Goal: Information Seeking & Learning: Learn about a topic

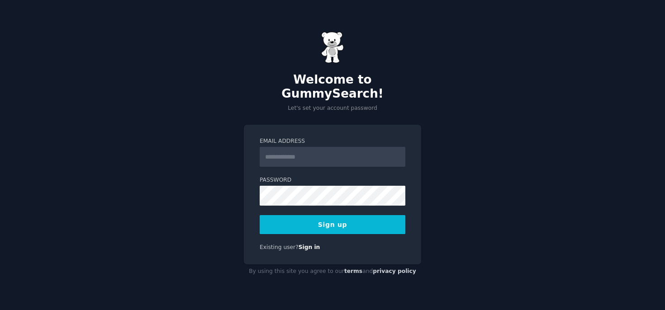
click at [287, 152] on input "Email Address" at bounding box center [333, 157] width 146 height 20
type input "**********"
click at [335, 219] on button "Sign up" at bounding box center [333, 224] width 146 height 19
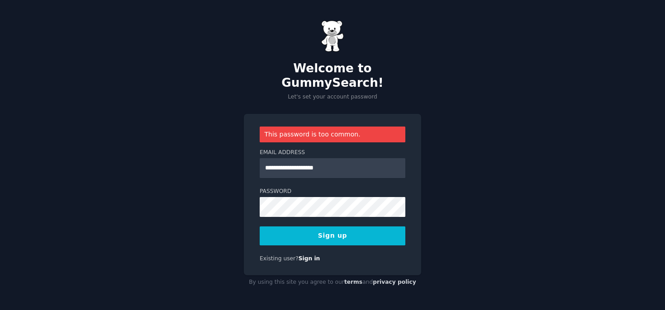
click at [314, 227] on button "Sign up" at bounding box center [333, 236] width 146 height 19
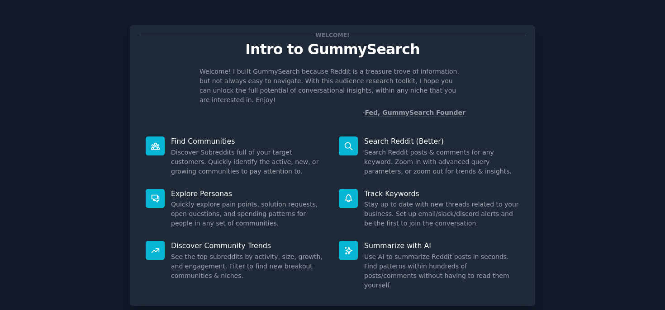
scroll to position [43, 0]
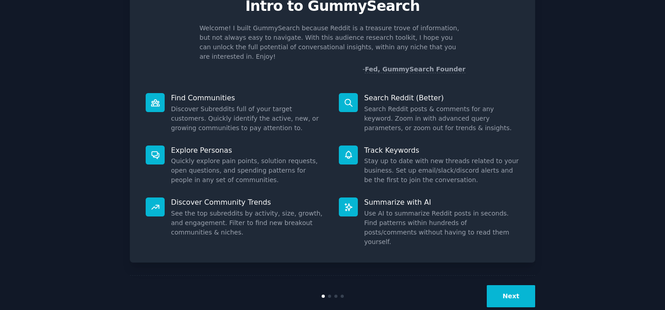
click at [507, 276] on div "Next" at bounding box center [332, 297] width 405 height 42
click at [507, 285] on button "Next" at bounding box center [511, 296] width 48 height 22
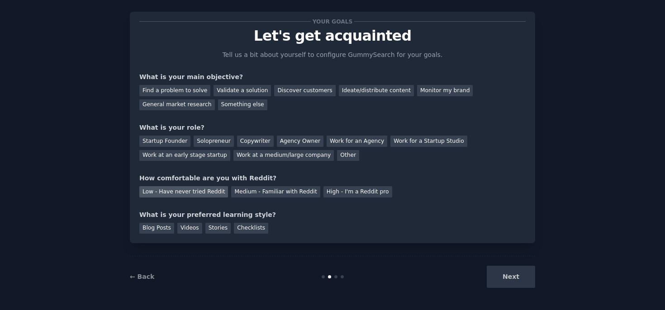
click at [174, 193] on div "Low - Have never tried Reddit" at bounding box center [183, 191] width 89 height 11
click at [202, 143] on div "Solopreneur" at bounding box center [214, 141] width 40 height 11
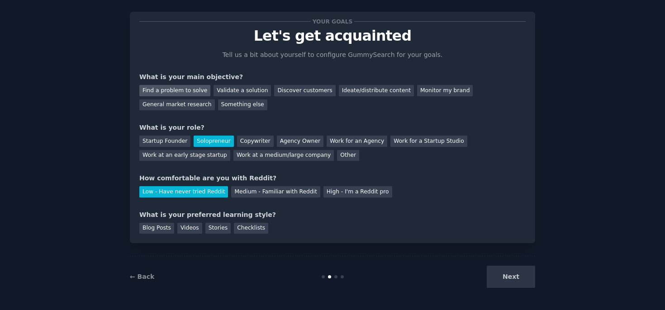
click at [179, 89] on div "Find a problem to solve" at bounding box center [174, 90] width 71 height 11
click at [157, 231] on div "Blog Posts" at bounding box center [156, 228] width 35 height 11
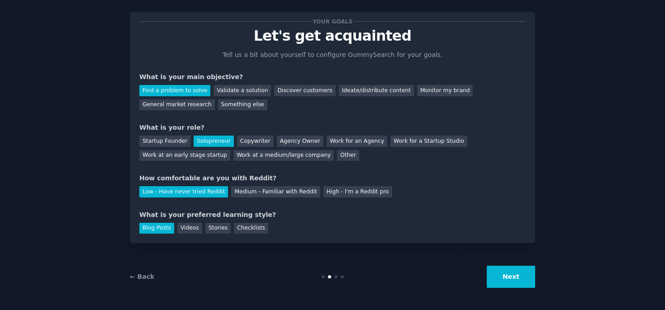
click at [486, 280] on div "Next" at bounding box center [467, 277] width 135 height 22
click at [497, 276] on button "Next" at bounding box center [511, 277] width 48 height 22
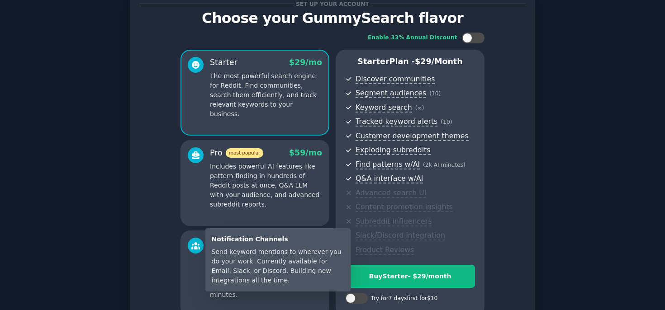
scroll to position [124, 0]
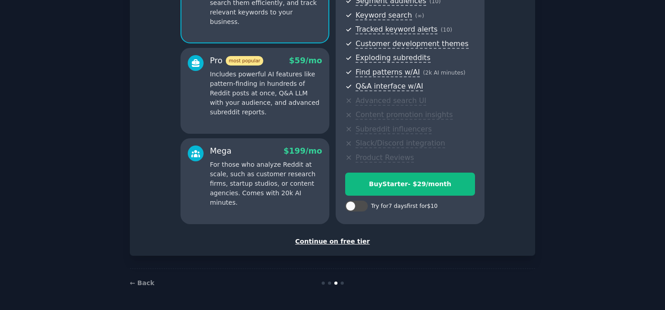
click at [353, 244] on div "Continue on free tier" at bounding box center [332, 242] width 386 height 10
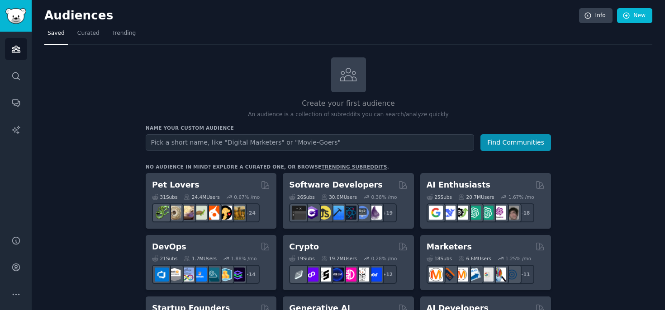
click at [352, 137] on input "text" at bounding box center [310, 142] width 328 height 17
type input "2300611C1FD90C45"
click at [510, 147] on button "Find Communities" at bounding box center [515, 142] width 71 height 17
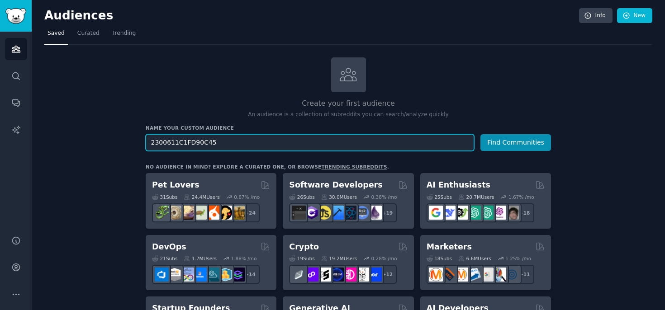
click at [218, 144] on input "2300611C1FD90C45" at bounding box center [310, 142] width 328 height 17
type input "2300611C1FD90C43"
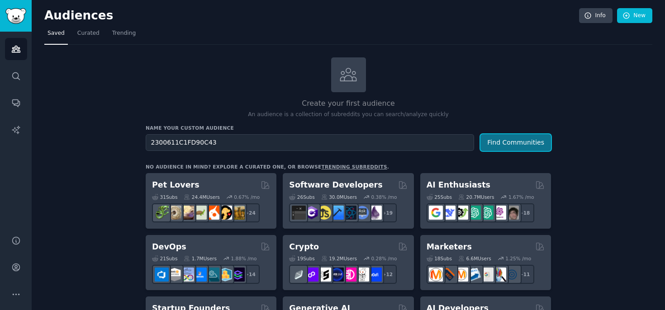
click at [490, 142] on button "Find Communities" at bounding box center [515, 142] width 71 height 17
click at [23, 70] on link "Search" at bounding box center [16, 76] width 22 height 22
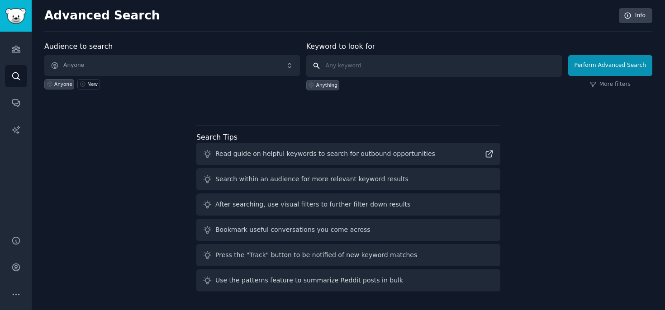
click at [362, 67] on input "text" at bounding box center [434, 66] width 256 height 22
paste input "2300611C1FD90C45"
type input "2300611C1FD90C45"
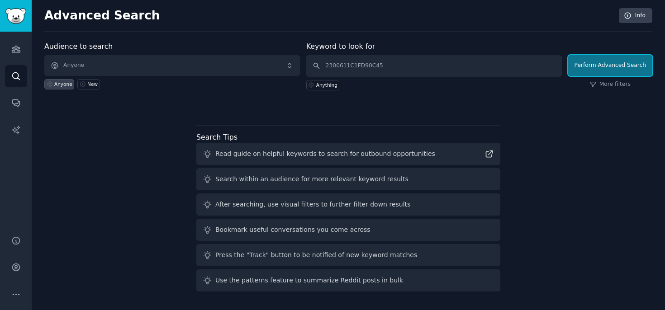
click at [615, 74] on button "Perform Advanced Search" at bounding box center [610, 65] width 84 height 21
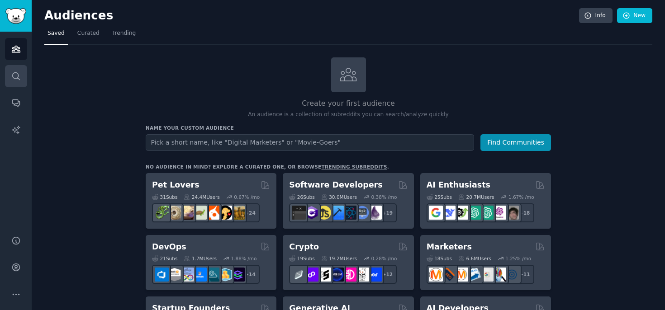
click at [18, 71] on icon "Sidebar" at bounding box center [16, 76] width 10 height 10
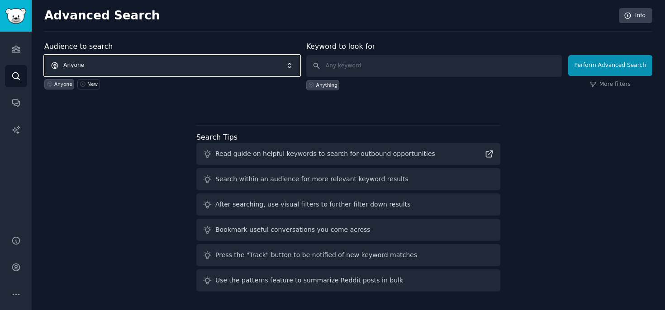
click at [76, 68] on span "Anyone" at bounding box center [172, 65] width 256 height 21
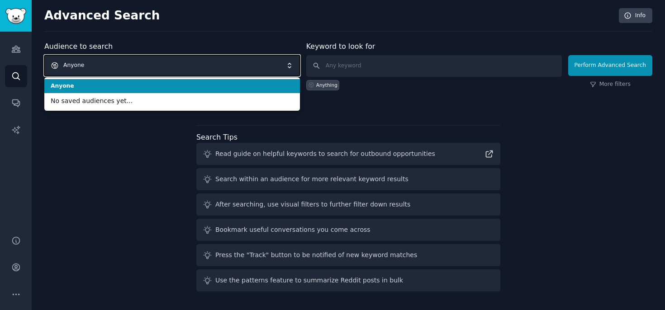
click at [78, 67] on span "Anyone" at bounding box center [172, 65] width 256 height 21
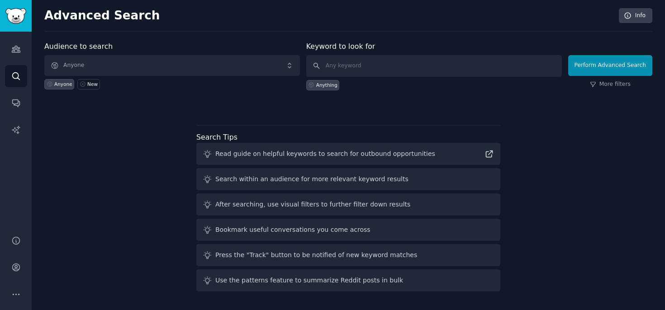
click at [340, 78] on div "Anything" at bounding box center [434, 84] width 256 height 14
click at [340, 74] on input "text" at bounding box center [434, 66] width 256 height 22
paste input "2300611C1FD90C45"
type input "2300611C1FD90C45"
click button "Perform Advanced Search" at bounding box center [610, 65] width 84 height 21
